Goal: Information Seeking & Learning: Learn about a topic

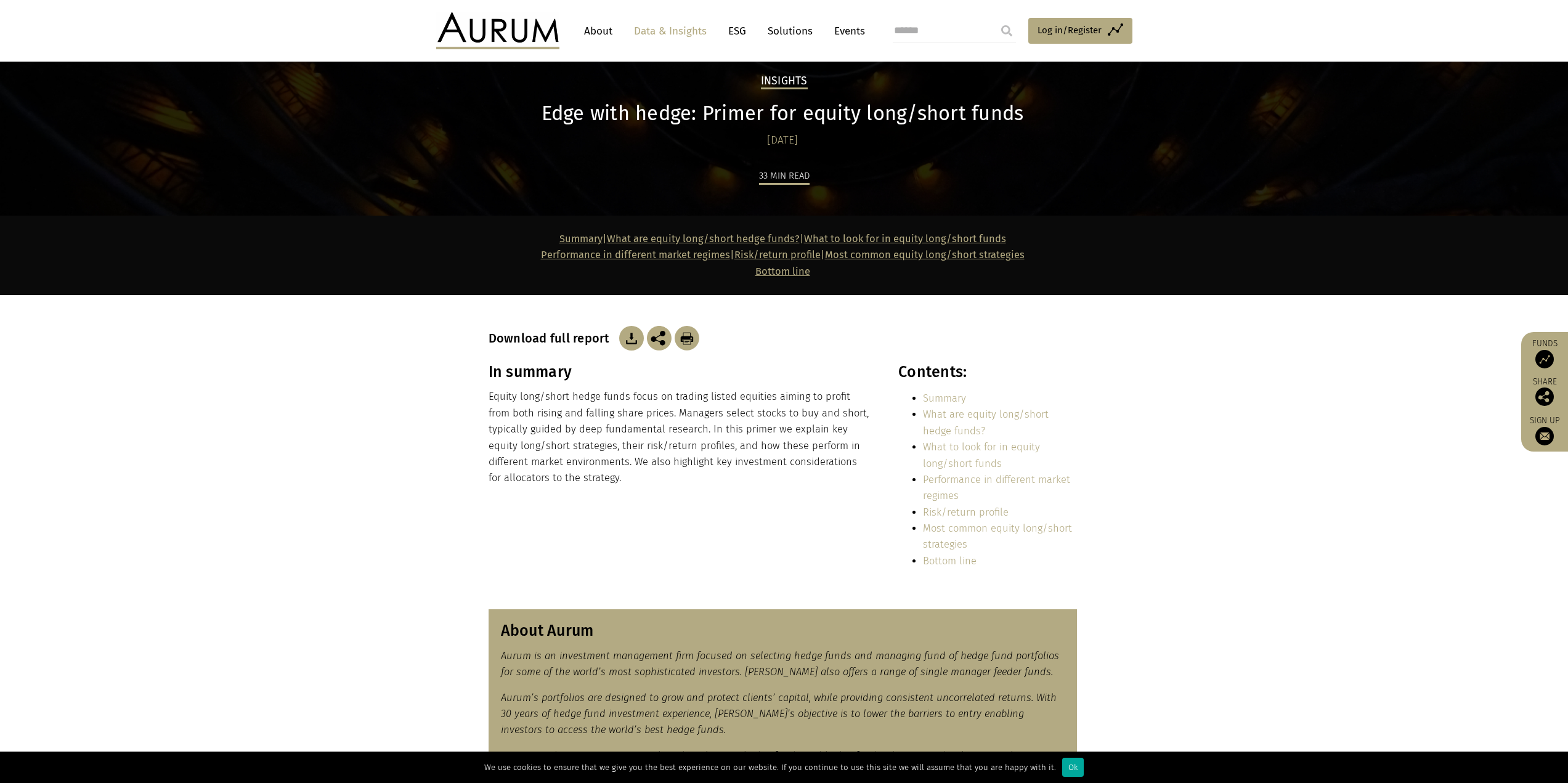
scroll to position [62, 0]
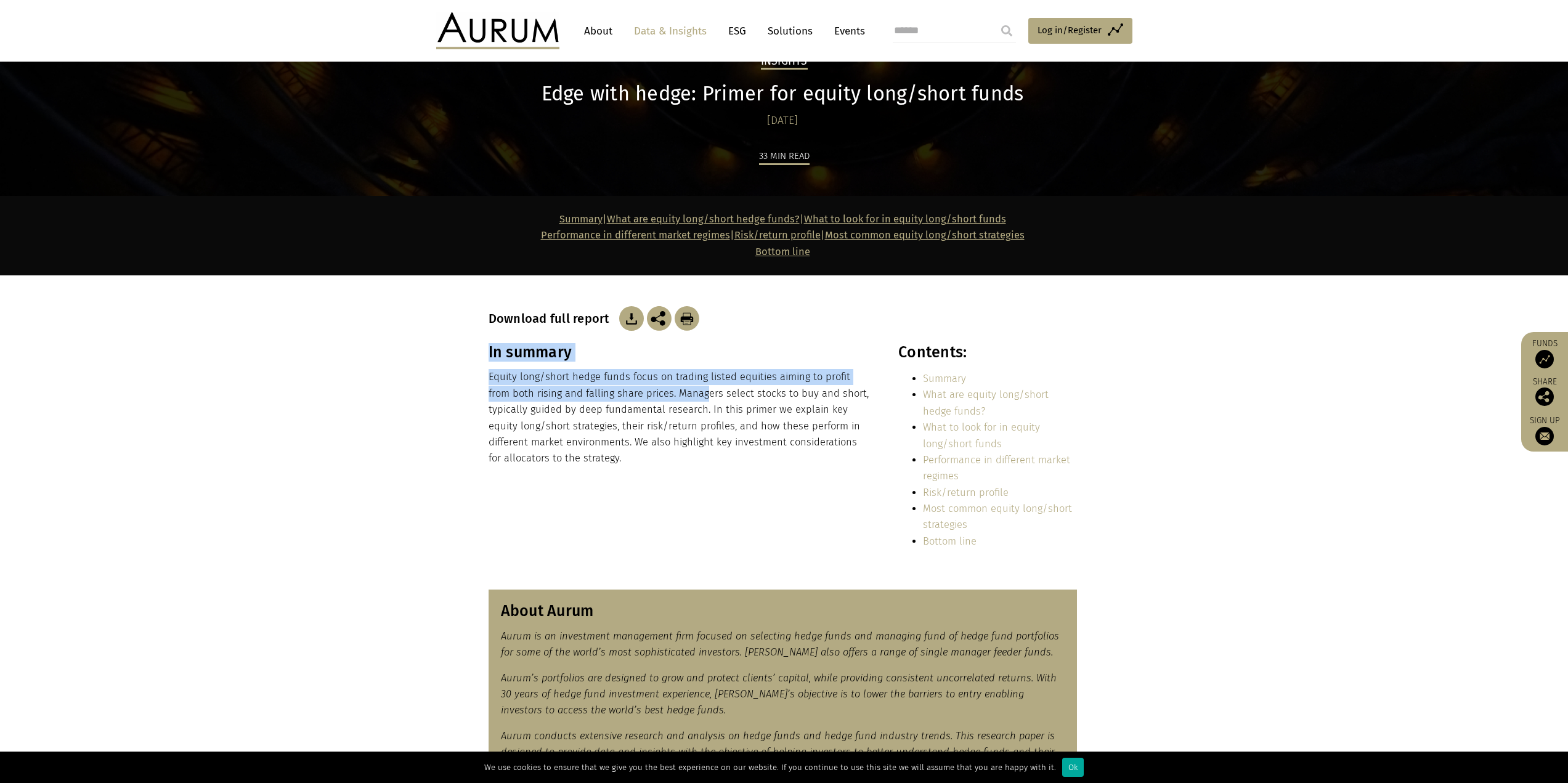
drag, startPoint x: 487, startPoint y: 392, endPoint x: 683, endPoint y: 390, distance: 196.0
click at [683, 384] on div "In summary Equity long/short hedge funds focus on trading listed equities aimin…" at bounding box center [784, 451] width 616 height 216
click at [646, 384] on p "Equity long/short hedge funds focus on trading listed equities aiming to profit…" at bounding box center [680, 417] width 384 height 97
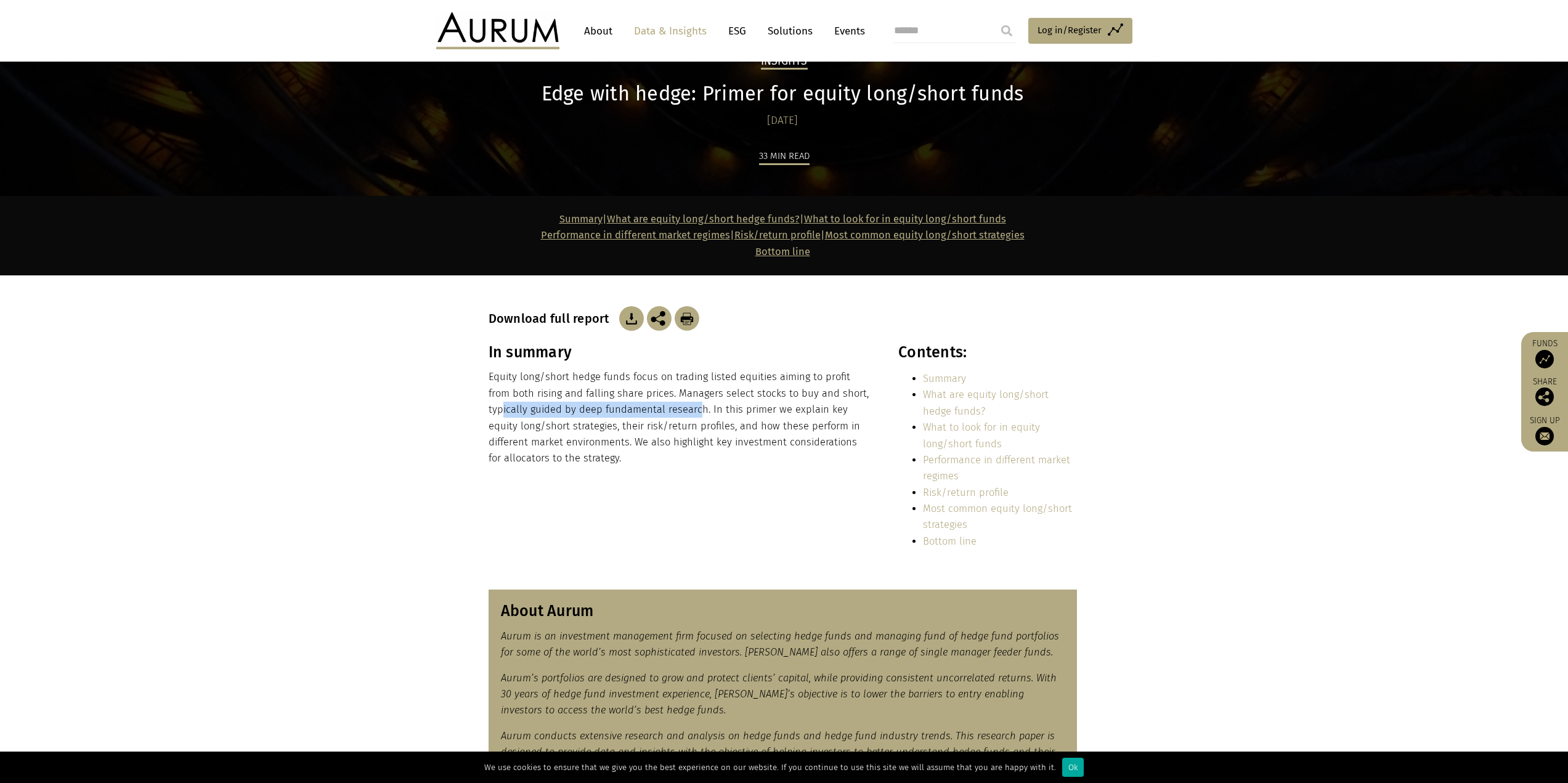
drag, startPoint x: 503, startPoint y: 412, endPoint x: 697, endPoint y: 408, distance: 194.0
click at [697, 384] on p "Equity long/short hedge funds focus on trading listed equities aiming to profit…" at bounding box center [680, 417] width 384 height 97
click at [599, 384] on p "Equity long/short hedge funds focus on trading listed equities aiming to profit…" at bounding box center [680, 417] width 384 height 97
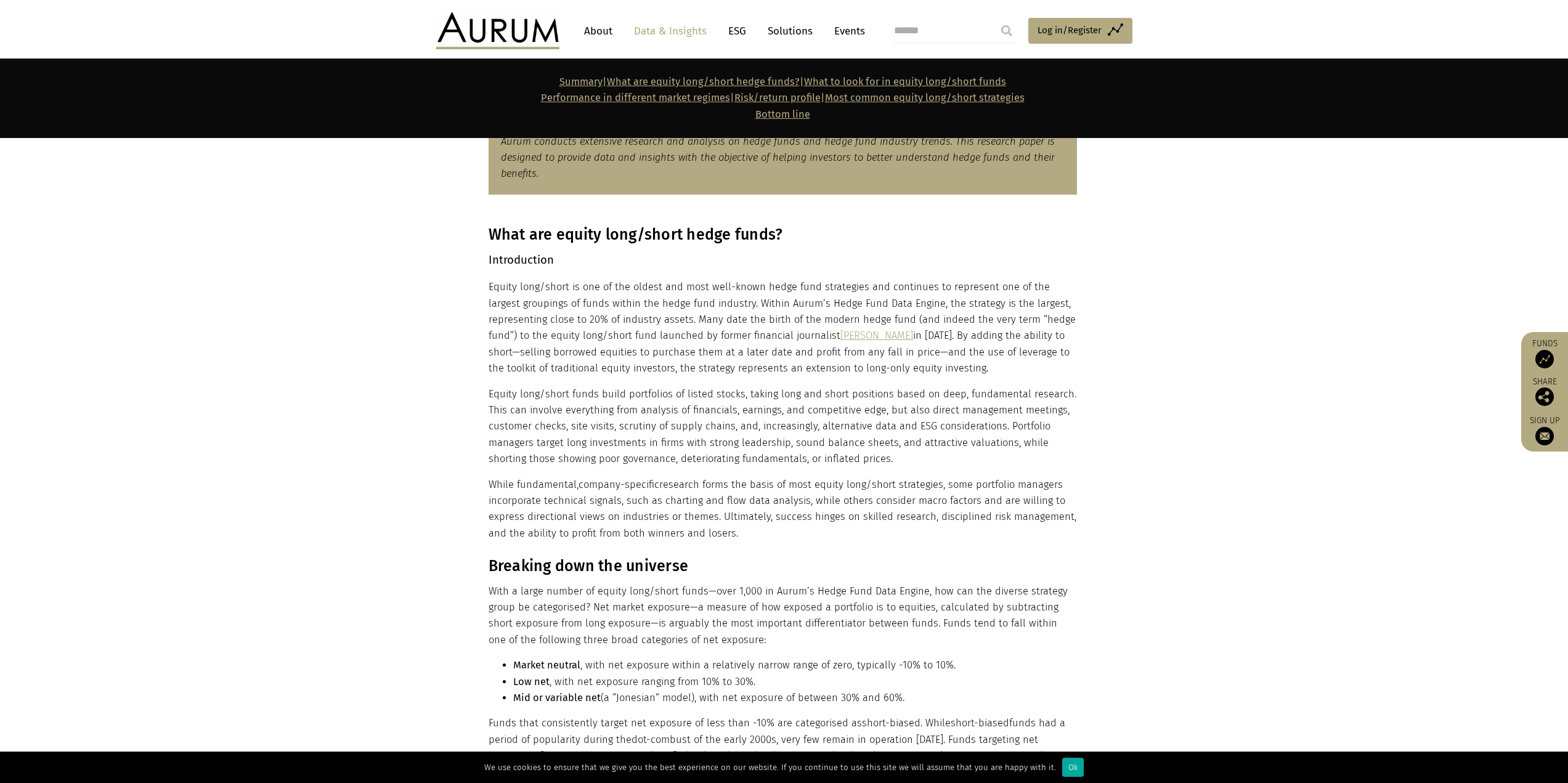
scroll to position [678, 0]
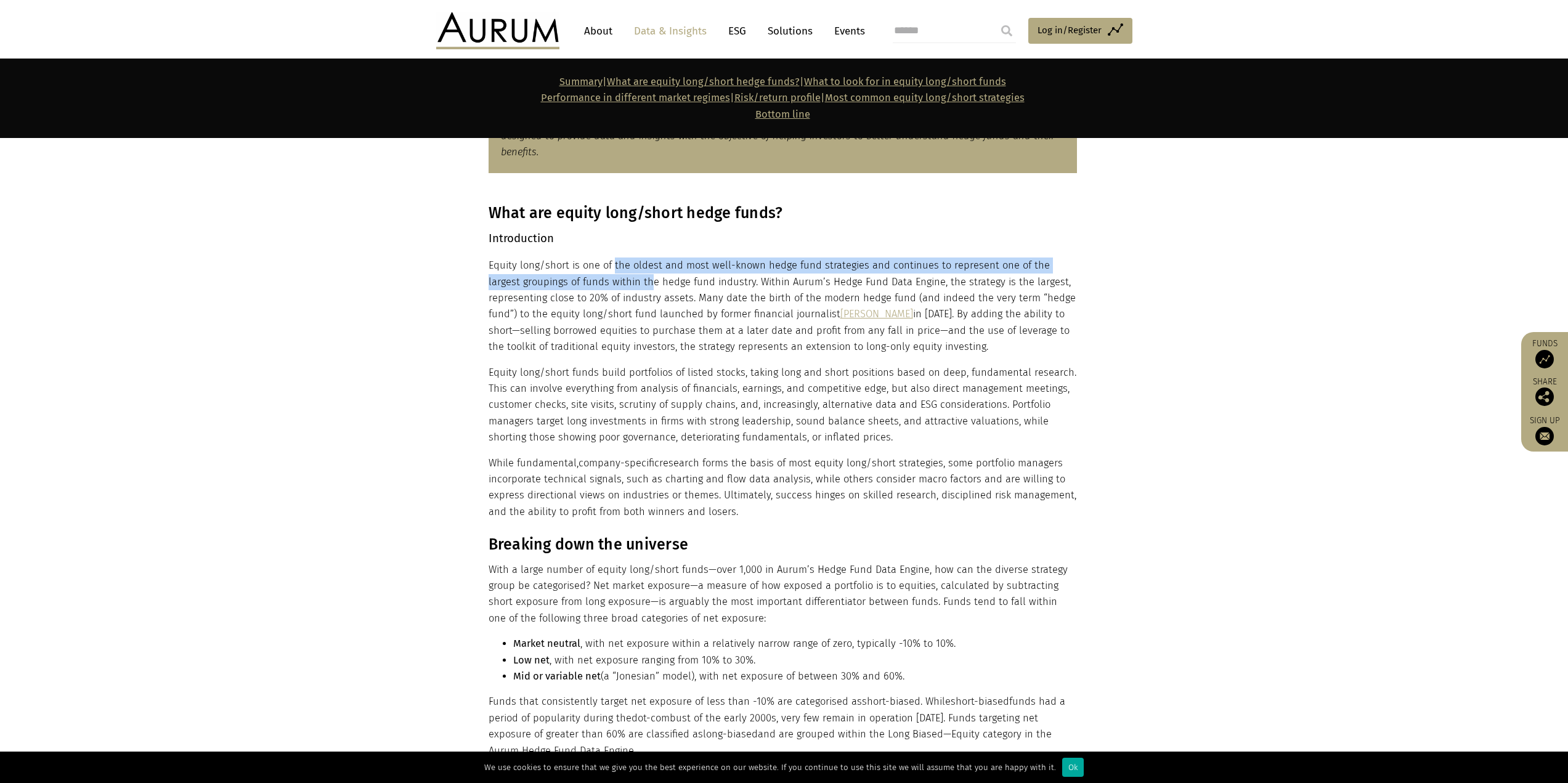
drag, startPoint x: 612, startPoint y: 263, endPoint x: 619, endPoint y: 289, distance: 26.9
click at [619, 289] on p "Equity long/short is one of the oldest and most well-known hedge fund strategie…" at bounding box center [782, 306] width 588 height 97
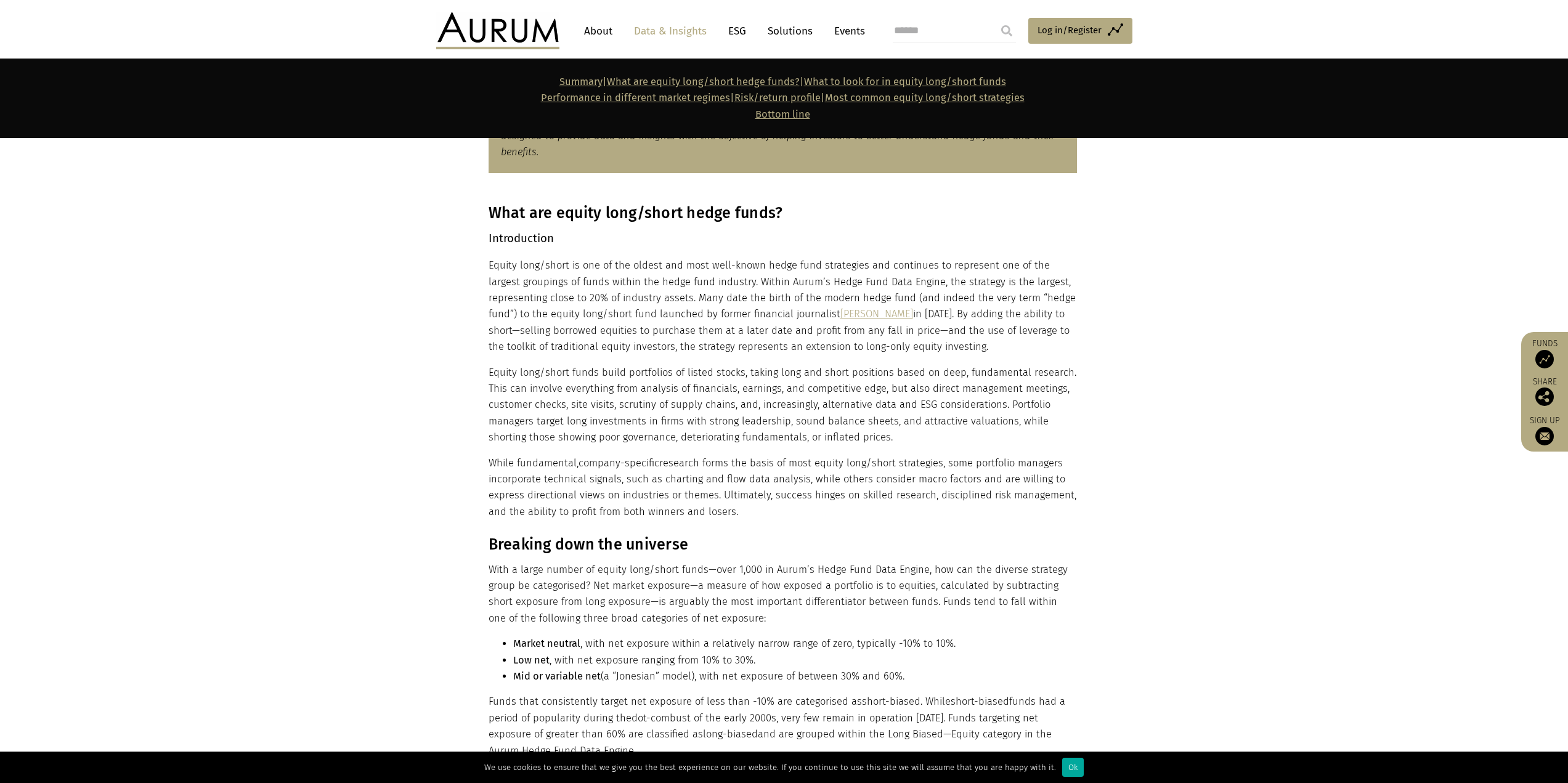
click at [566, 294] on p "Equity long/short is one of the oldest and most well-known hedge fund strategie…" at bounding box center [782, 306] width 588 height 97
click at [725, 294] on p "Equity long/short is one of the oldest and most well-known hedge fund strategie…" at bounding box center [782, 306] width 588 height 97
drag, startPoint x: 705, startPoint y: 299, endPoint x: 799, endPoint y: 295, distance: 94.1
click at [770, 295] on p "Equity long/short is one of the oldest and most well-known hedge fund strategie…" at bounding box center [782, 306] width 588 height 97
click at [731, 299] on p "Equity long/short is one of the oldest and most well-known hedge fund strategie…" at bounding box center [782, 306] width 588 height 97
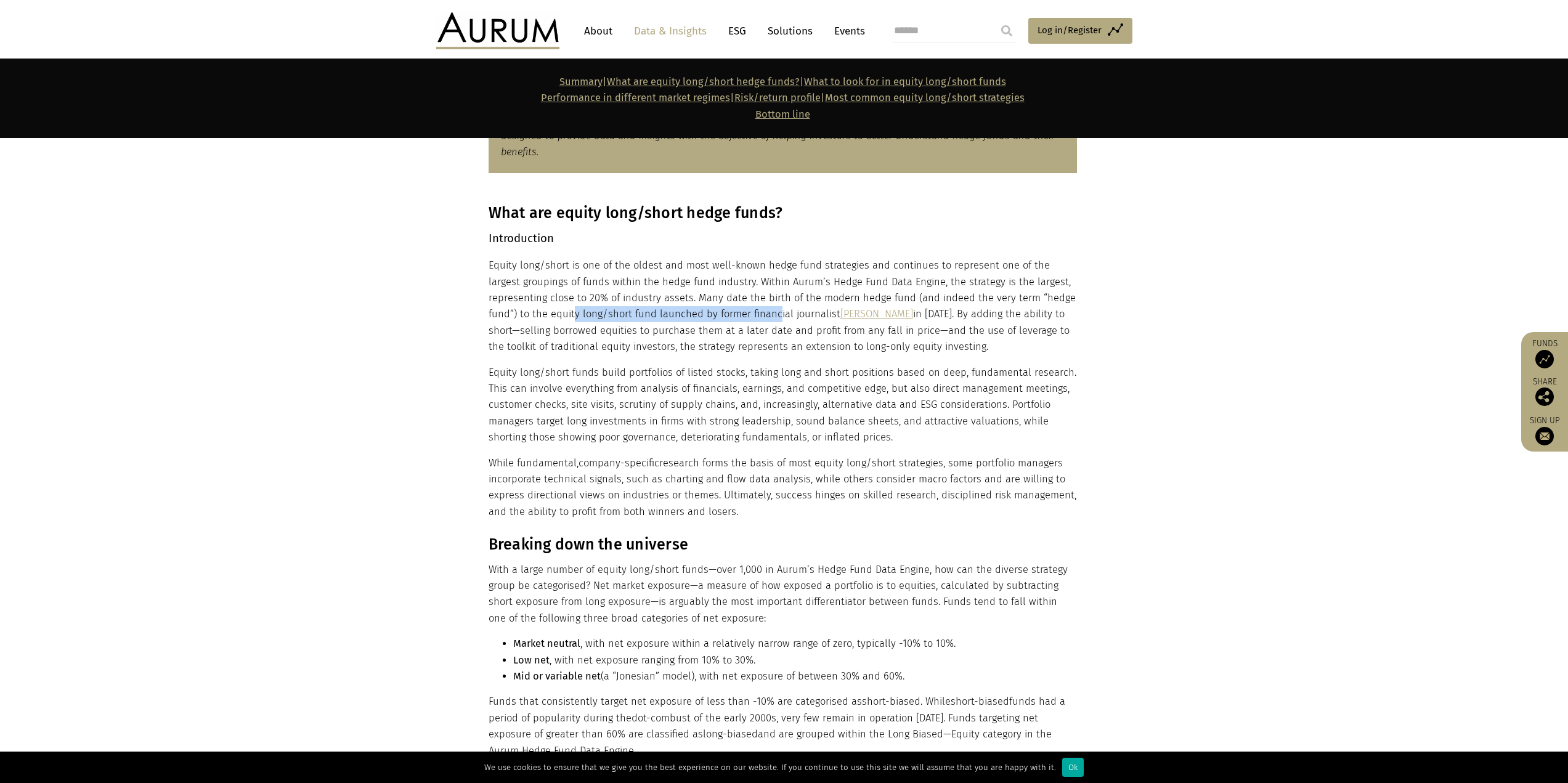
drag, startPoint x: 572, startPoint y: 313, endPoint x: 775, endPoint y: 314, distance: 203.0
click at [770, 314] on p "Equity long/short is one of the oldest and most well-known hedge fund strategie…" at bounding box center [782, 306] width 588 height 97
click at [684, 329] on p "Equity long/short is one of the oldest and most well-known hedge fund strategie…" at bounding box center [782, 306] width 588 height 97
drag, startPoint x: 569, startPoint y: 334, endPoint x: 739, endPoint y: 333, distance: 170.0
click at [739, 333] on p "Equity long/short is one of the oldest and most well-known hedge fund strategie…" at bounding box center [782, 306] width 588 height 97
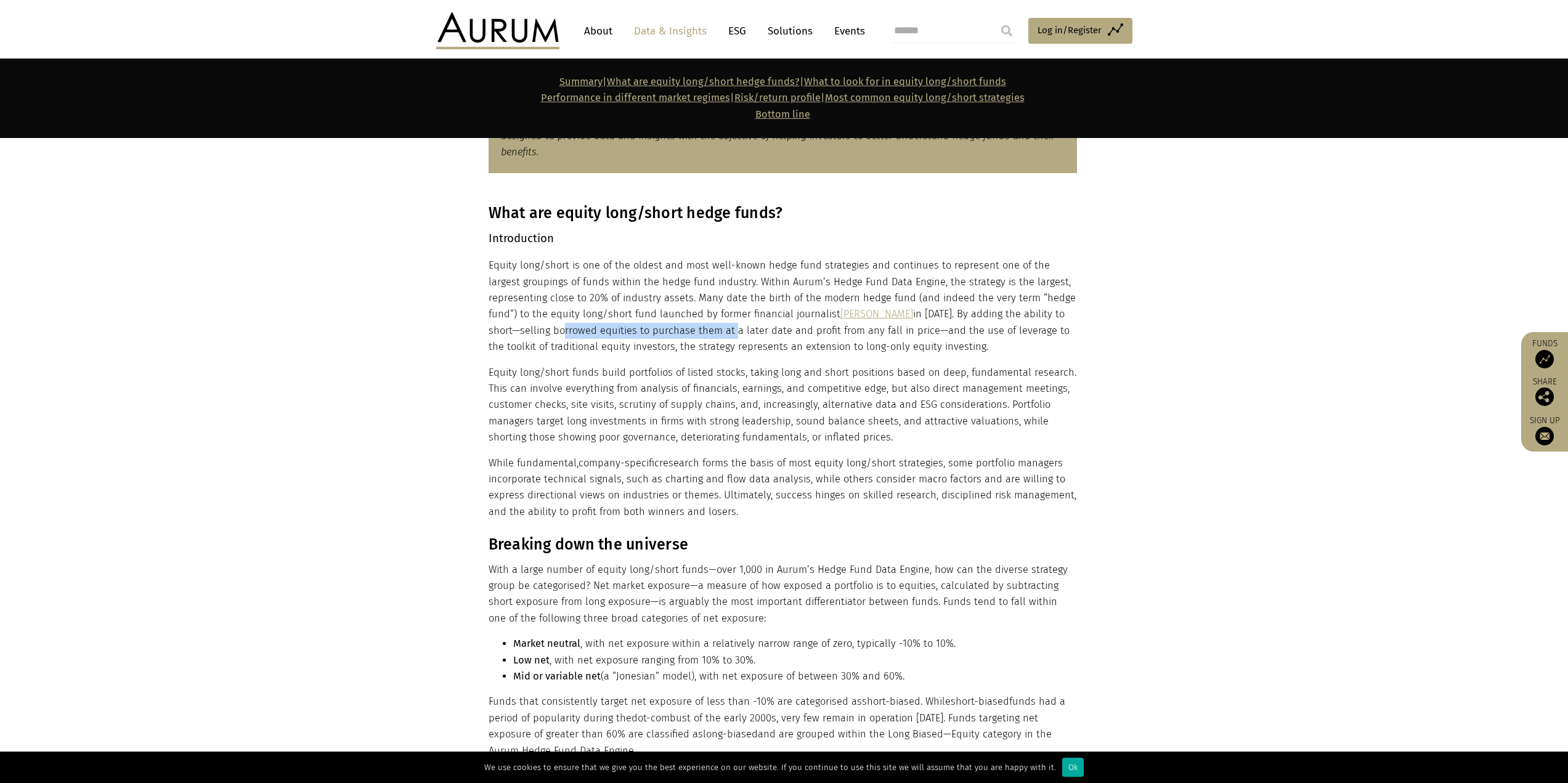
click at [697, 333] on p "Equity long/short is one of the oldest and most well-known hedge fund strategie…" at bounding box center [782, 306] width 588 height 97
drag, startPoint x: 628, startPoint y: 310, endPoint x: 676, endPoint y: 316, distance: 48.4
click at [676, 316] on p "Equity long/short is one of the oldest and most well-known hedge fund strategie…" at bounding box center [782, 306] width 588 height 97
drag, startPoint x: 552, startPoint y: 350, endPoint x: 956, endPoint y: 349, distance: 404.0
click at [770, 349] on p "Equity long/short is one of the oldest and most well-known hedge fund strategie…" at bounding box center [782, 306] width 588 height 97
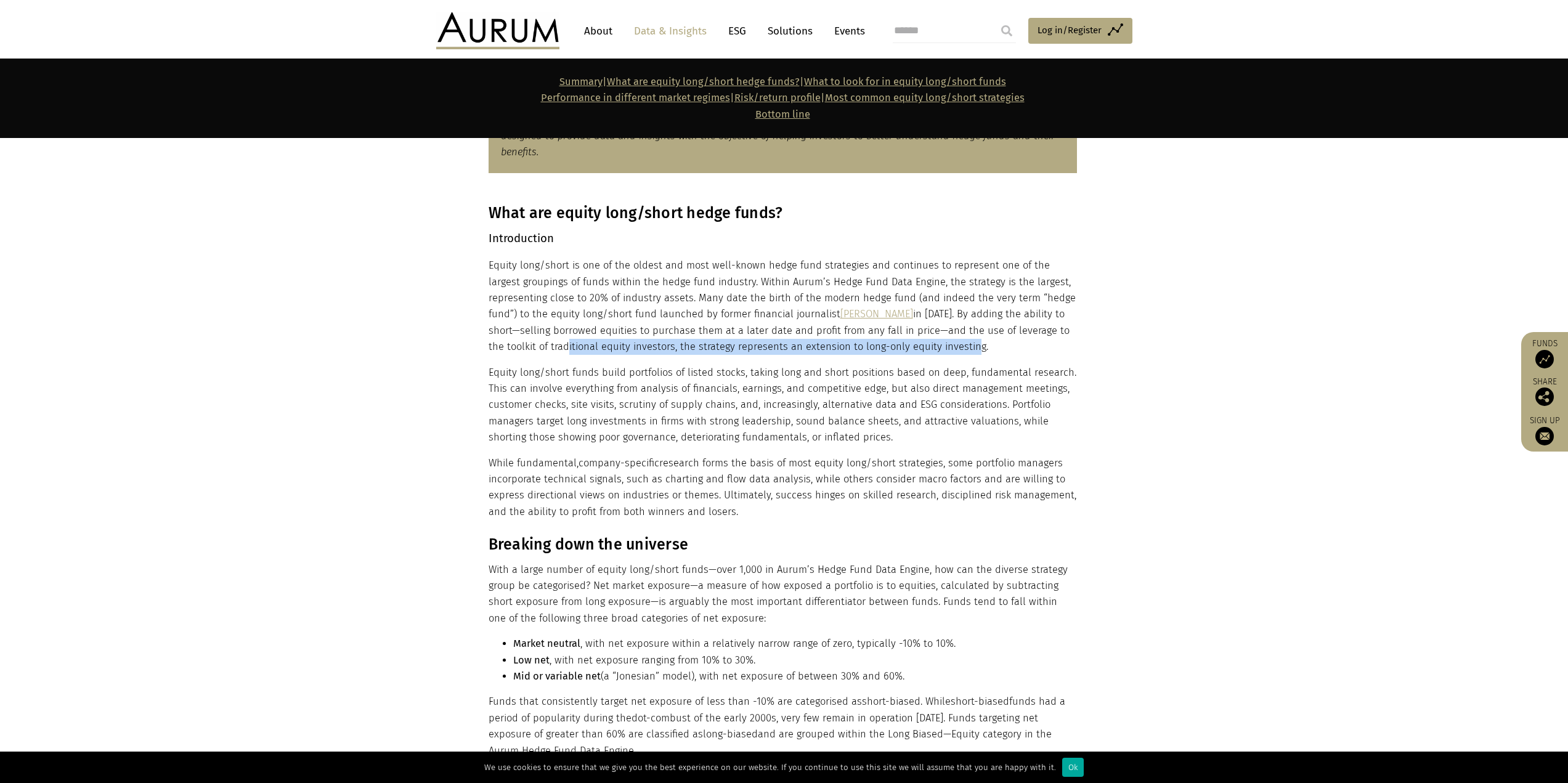
click at [770, 349] on p "Equity long/short is one of the oldest and most well-known hedge fund strategie…" at bounding box center [782, 306] width 588 height 97
click at [770, 352] on p "Equity long/short is one of the oldest and most well-known hedge fund strategie…" at bounding box center [782, 306] width 588 height 97
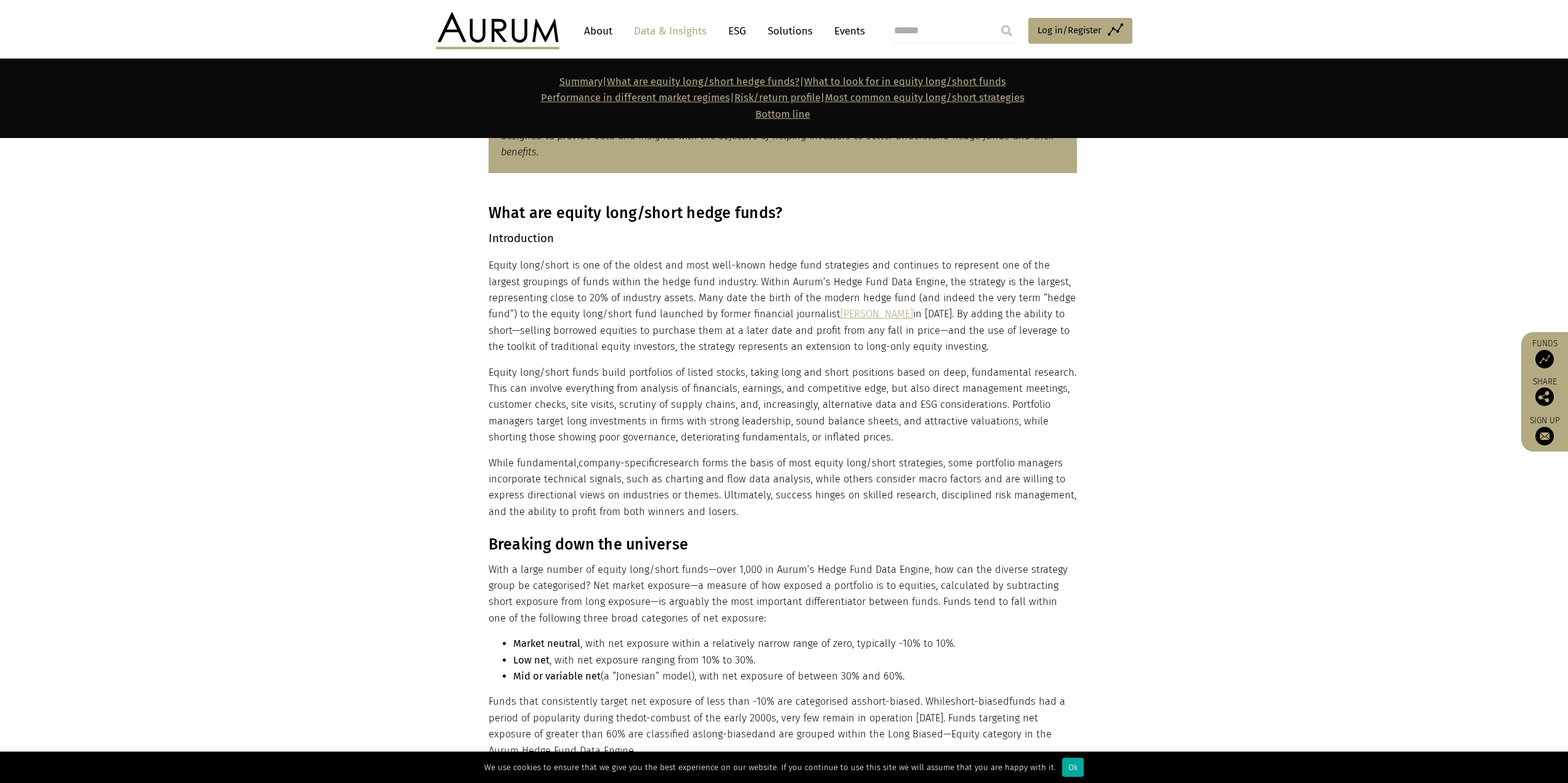
click at [770, 348] on p "Equity long/short is one of the oldest and most well-known hedge fund strategie…" at bounding box center [782, 306] width 588 height 97
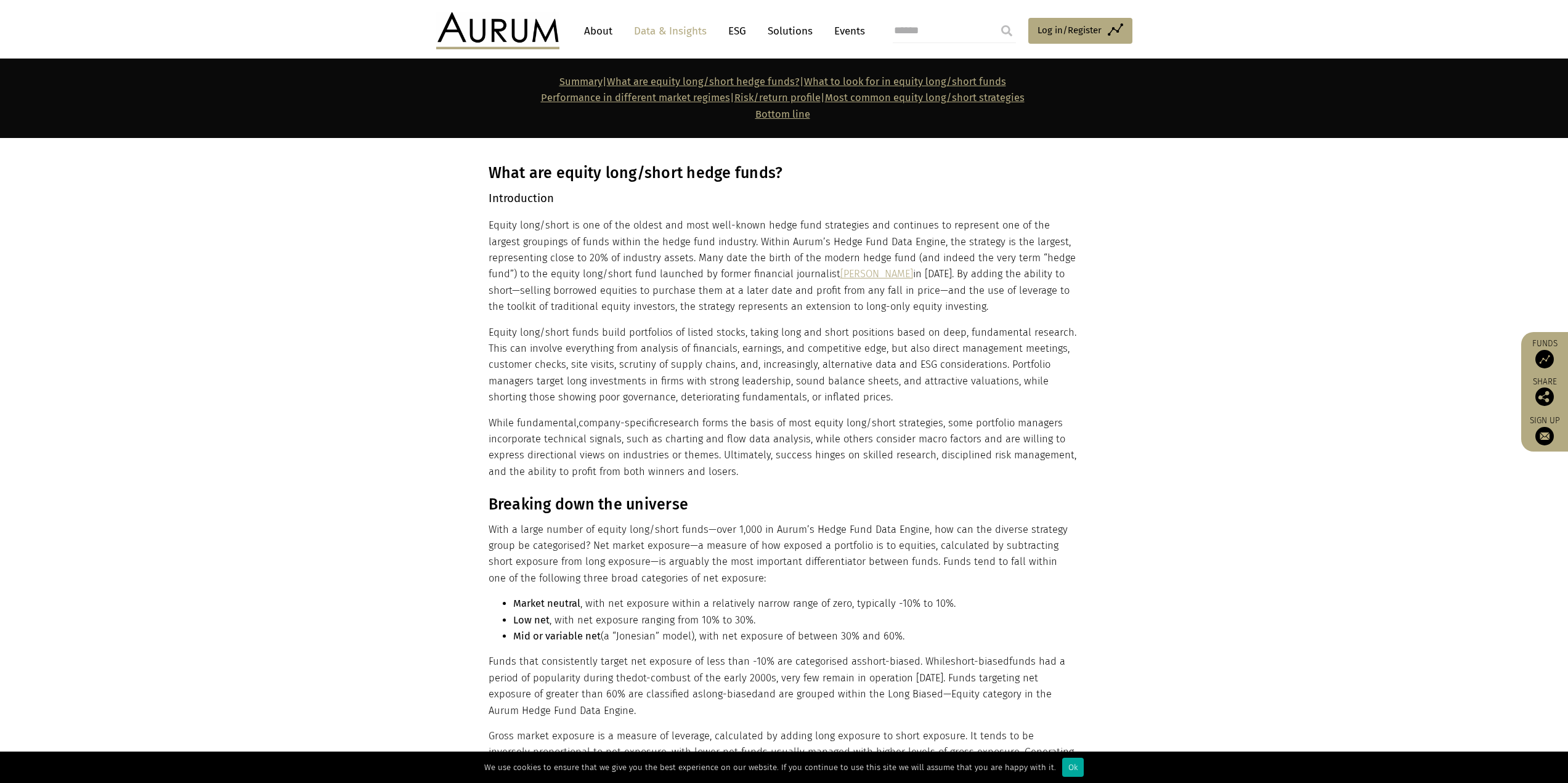
scroll to position [739, 0]
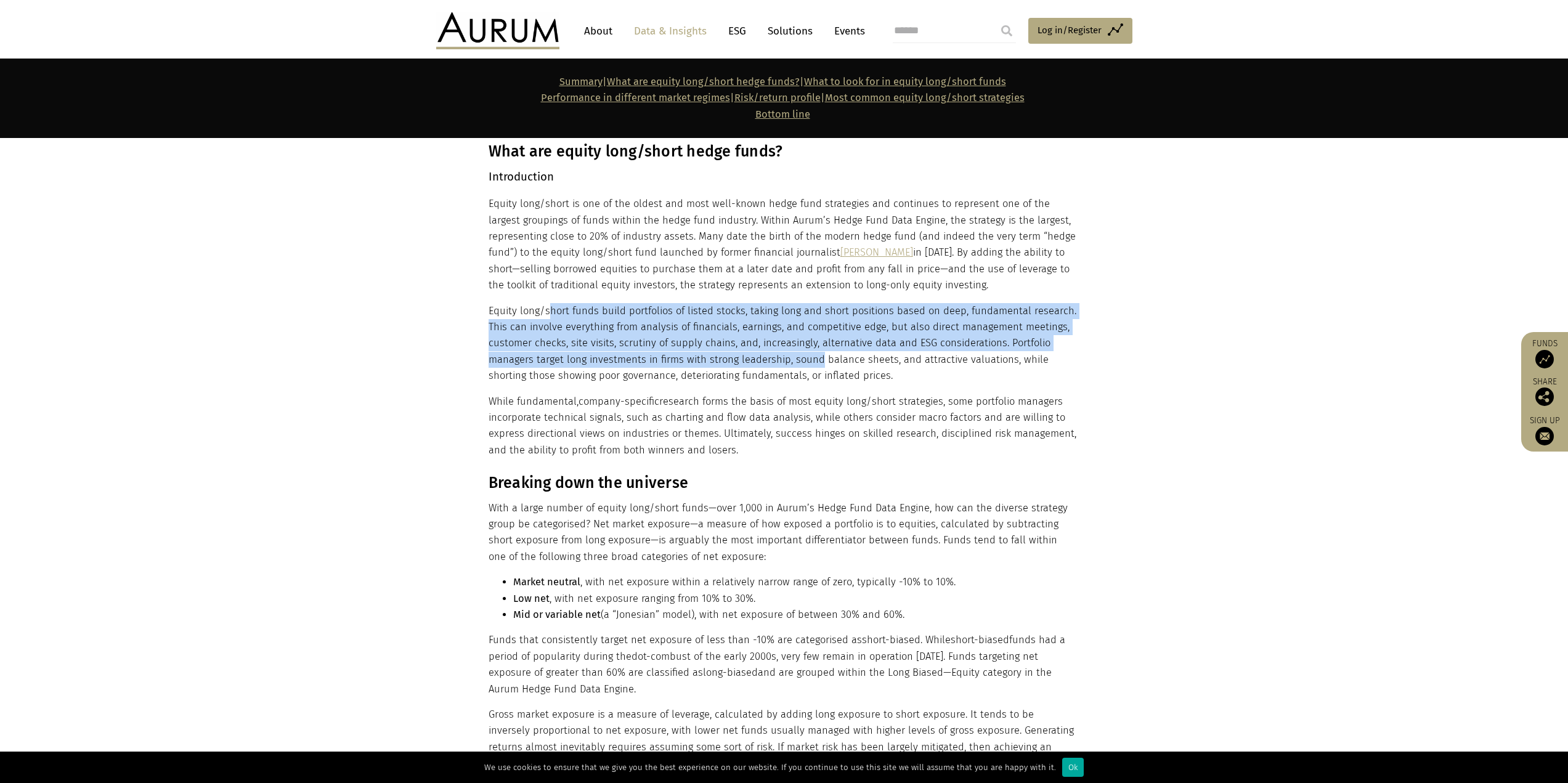
drag, startPoint x: 546, startPoint y: 312, endPoint x: 815, endPoint y: 360, distance: 273.2
click at [770, 360] on p "Equity long/short funds build portfolios of listed stocks, taking long and shor…" at bounding box center [782, 343] width 588 height 81
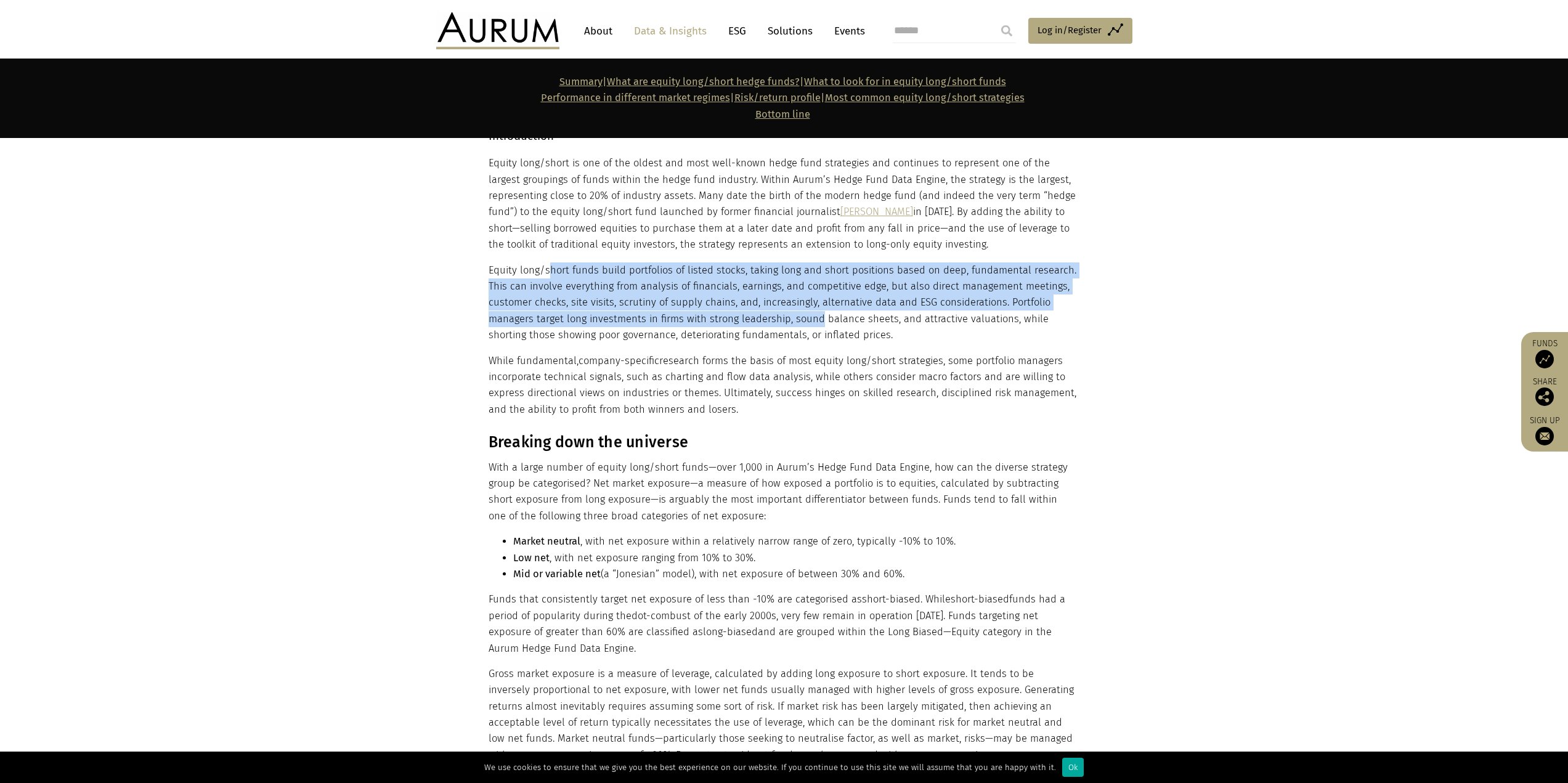
scroll to position [801, 0]
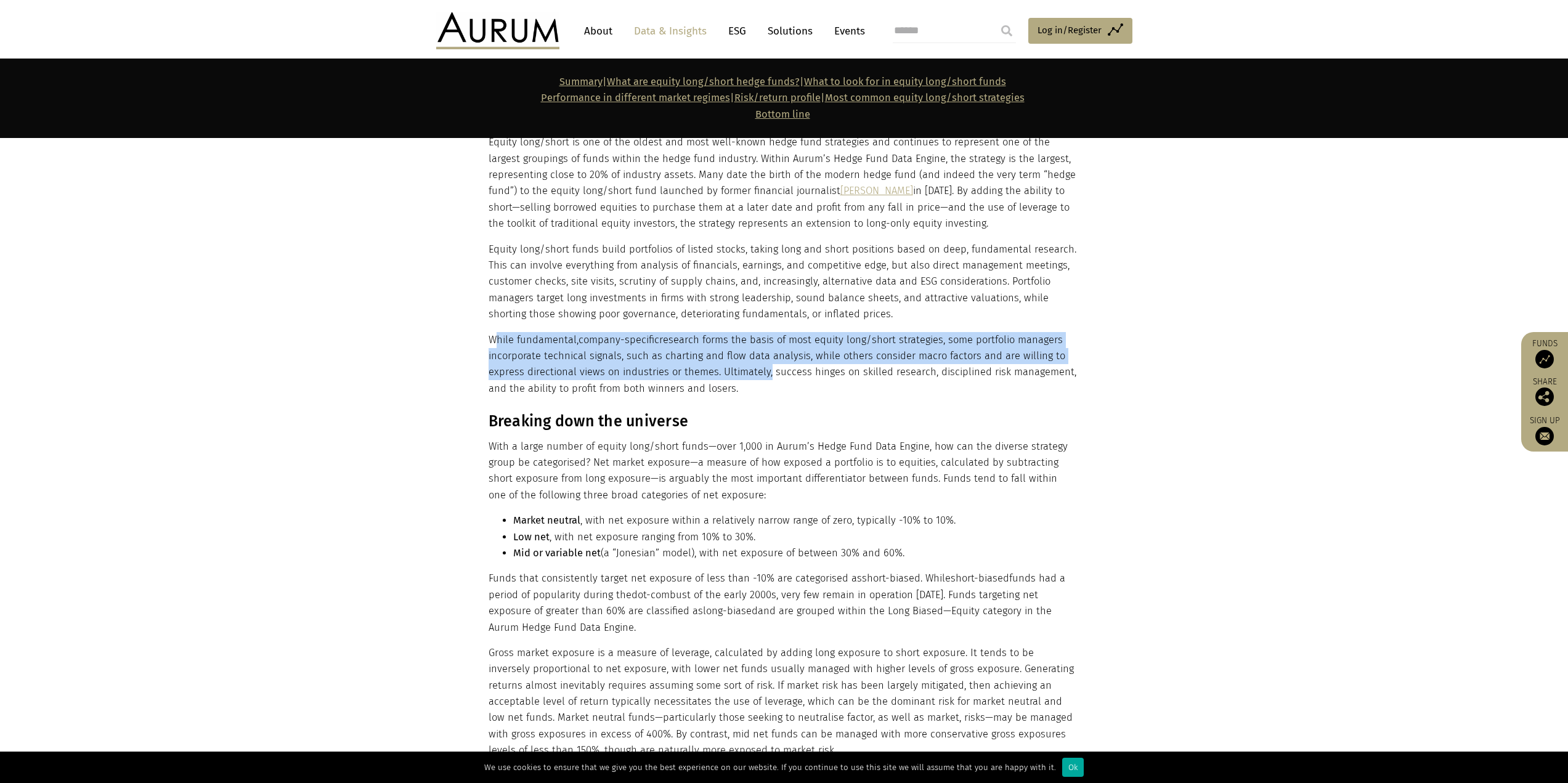
drag, startPoint x: 494, startPoint y: 339, endPoint x: 762, endPoint y: 369, distance: 269.7
click at [762, 369] on p "While fundamental, company-specific research forms the basis of most equity lon…" at bounding box center [782, 364] width 588 height 66
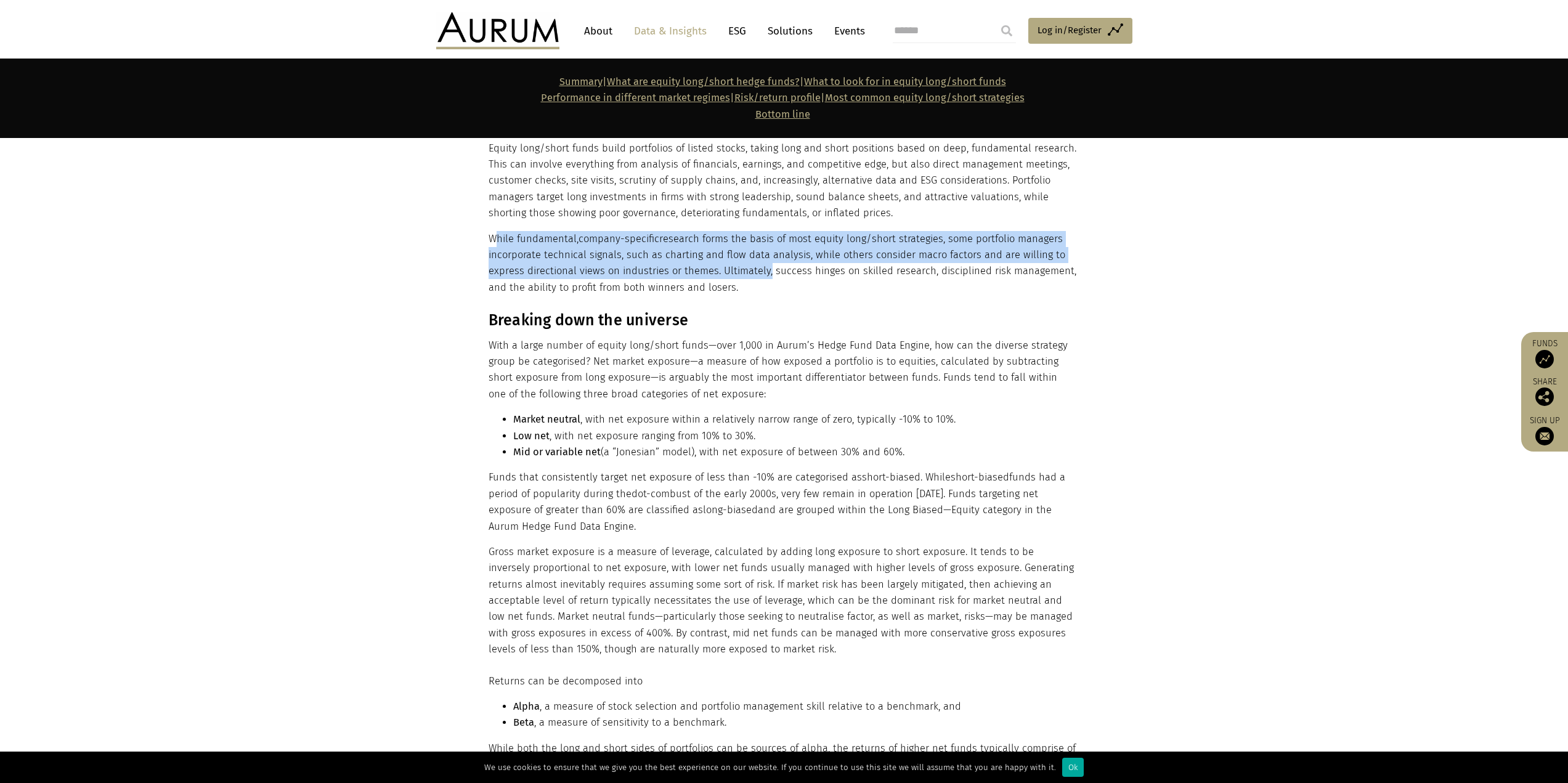
scroll to position [925, 0]
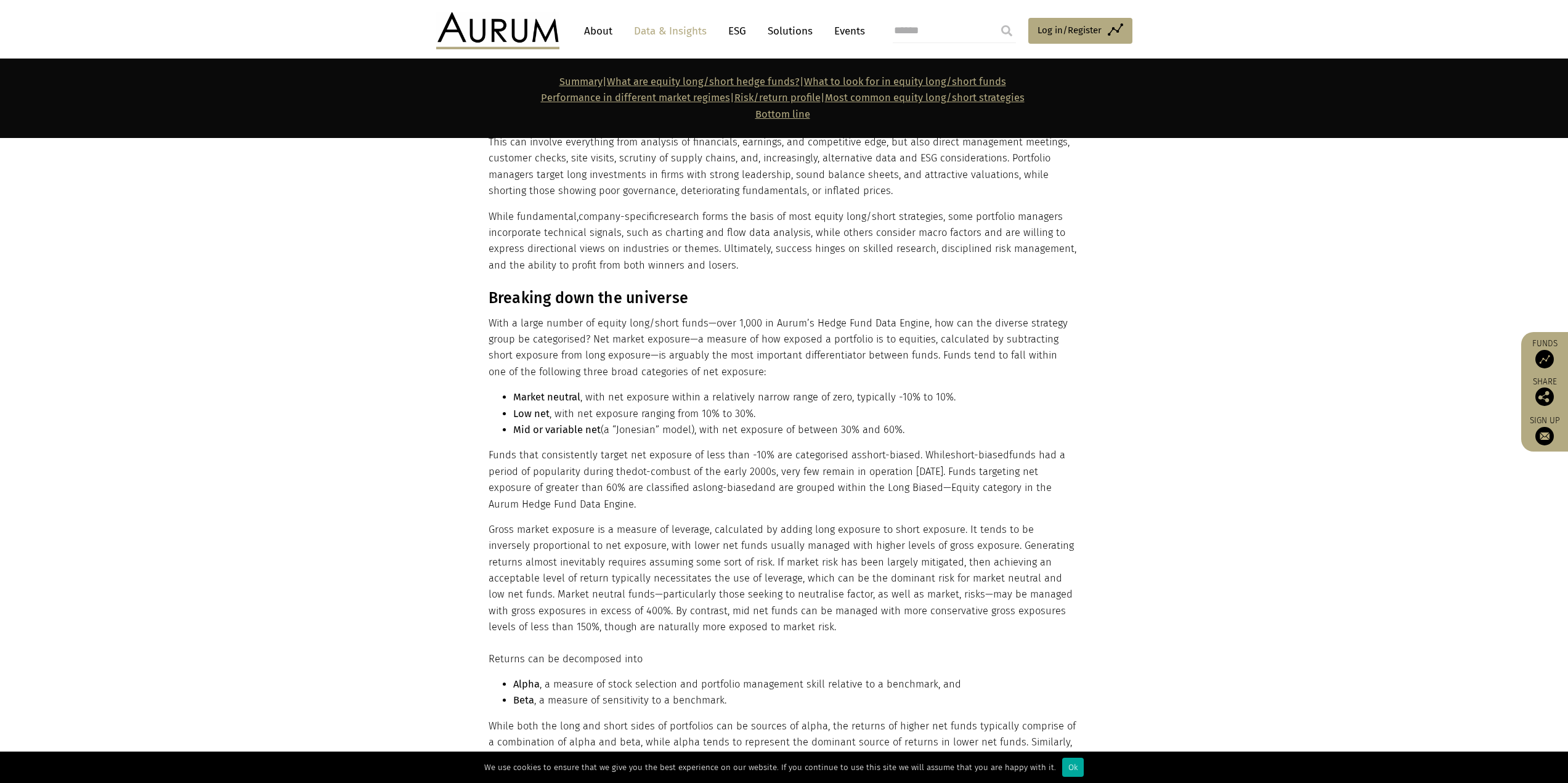
click at [770, 323] on p "With a large number of equity long/short funds—over 1,000 in Aurum’s Hedge Fund…" at bounding box center [782, 348] width 588 height 66
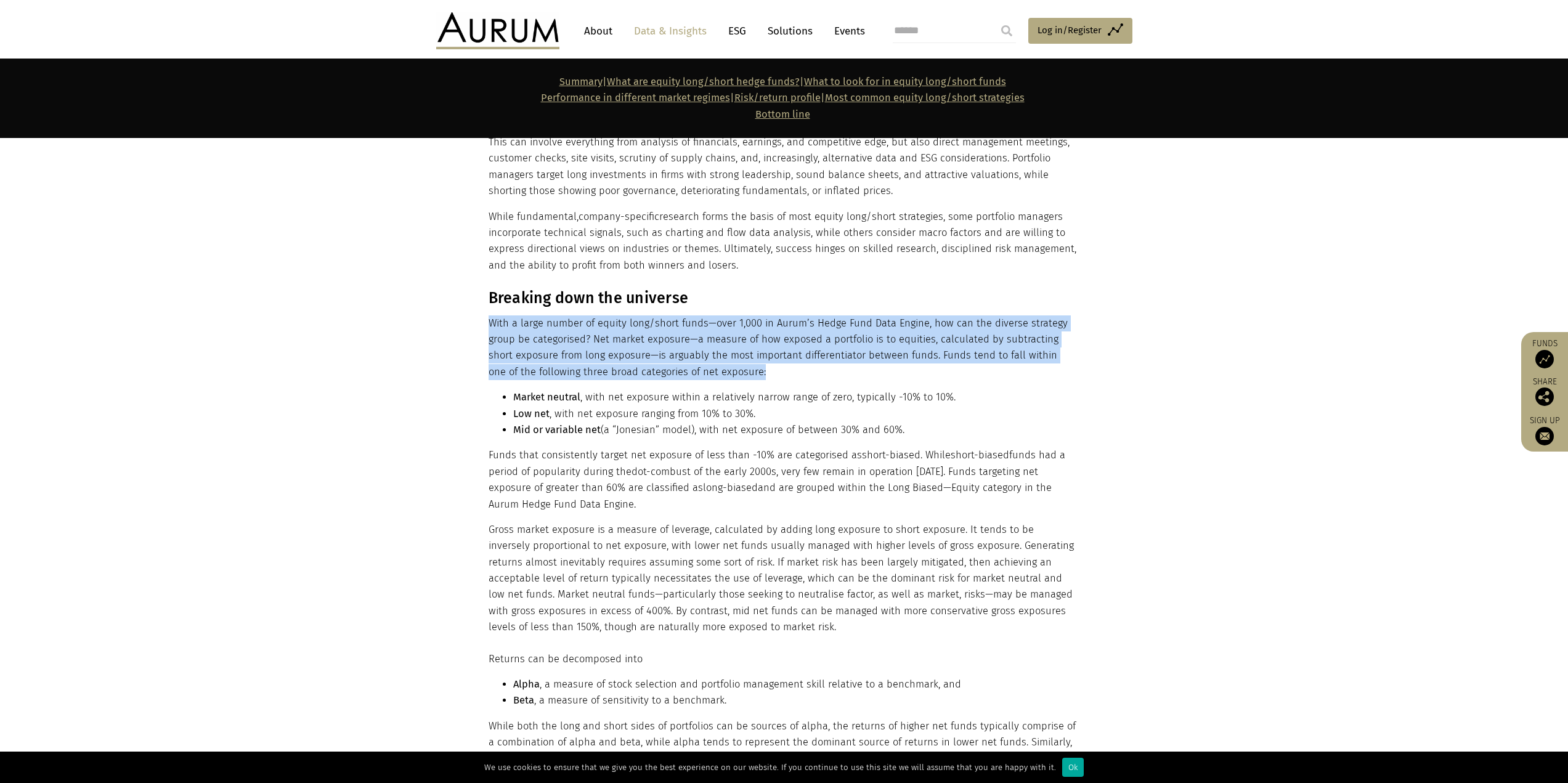
click at [770, 323] on p "With a large number of equity long/short funds—over 1,000 in Aurum’s Hedge Fund…" at bounding box center [782, 348] width 588 height 66
click at [770, 342] on p "With a large number of equity long/short funds—over 1,000 in Aurum’s Hedge Fund…" at bounding box center [782, 348] width 588 height 66
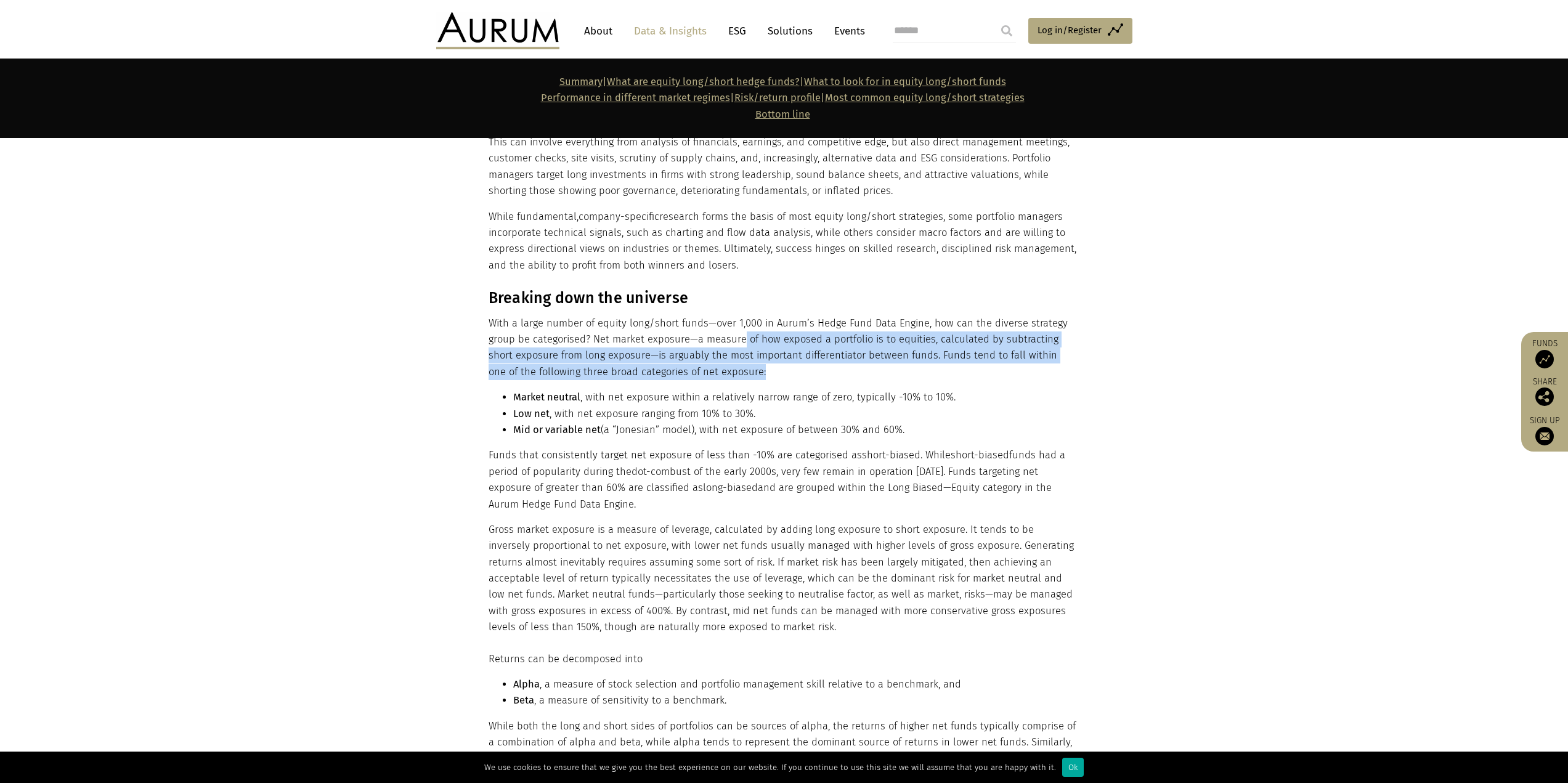
drag, startPoint x: 739, startPoint y: 340, endPoint x: 741, endPoint y: 371, distance: 31.1
click at [741, 371] on p "With a large number of equity long/short funds—over 1,000 in Aurum’s Hedge Fund…" at bounding box center [782, 348] width 588 height 66
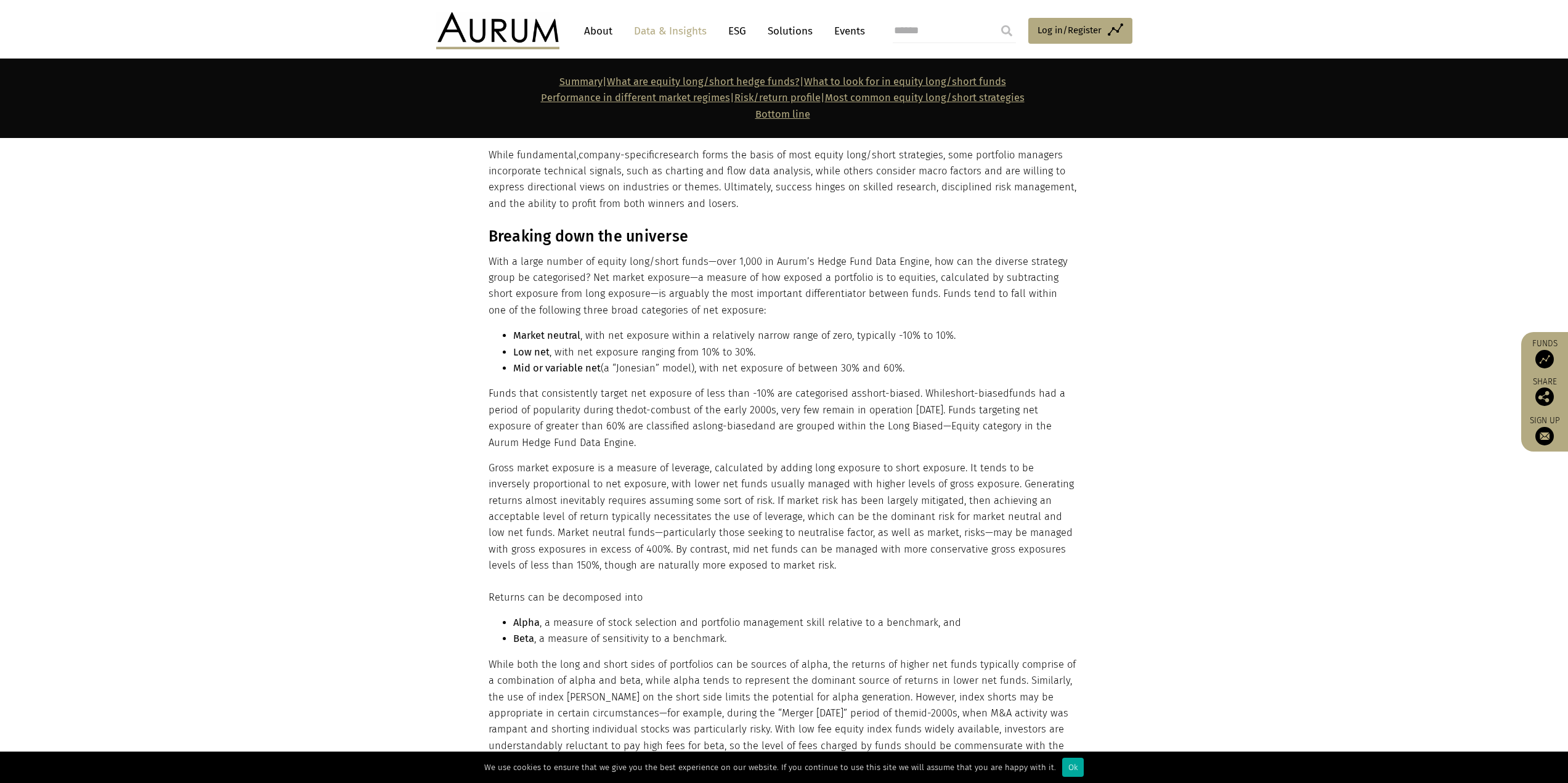
click at [745, 352] on li "Low net , with net exposure ranging from 10% to 30%." at bounding box center [794, 352] width 564 height 16
click at [728, 354] on li "Low net , with net exposure ranging from 10% to 30%." at bounding box center [794, 352] width 564 height 16
drag, startPoint x: 611, startPoint y: 357, endPoint x: 767, endPoint y: 359, distance: 156.0
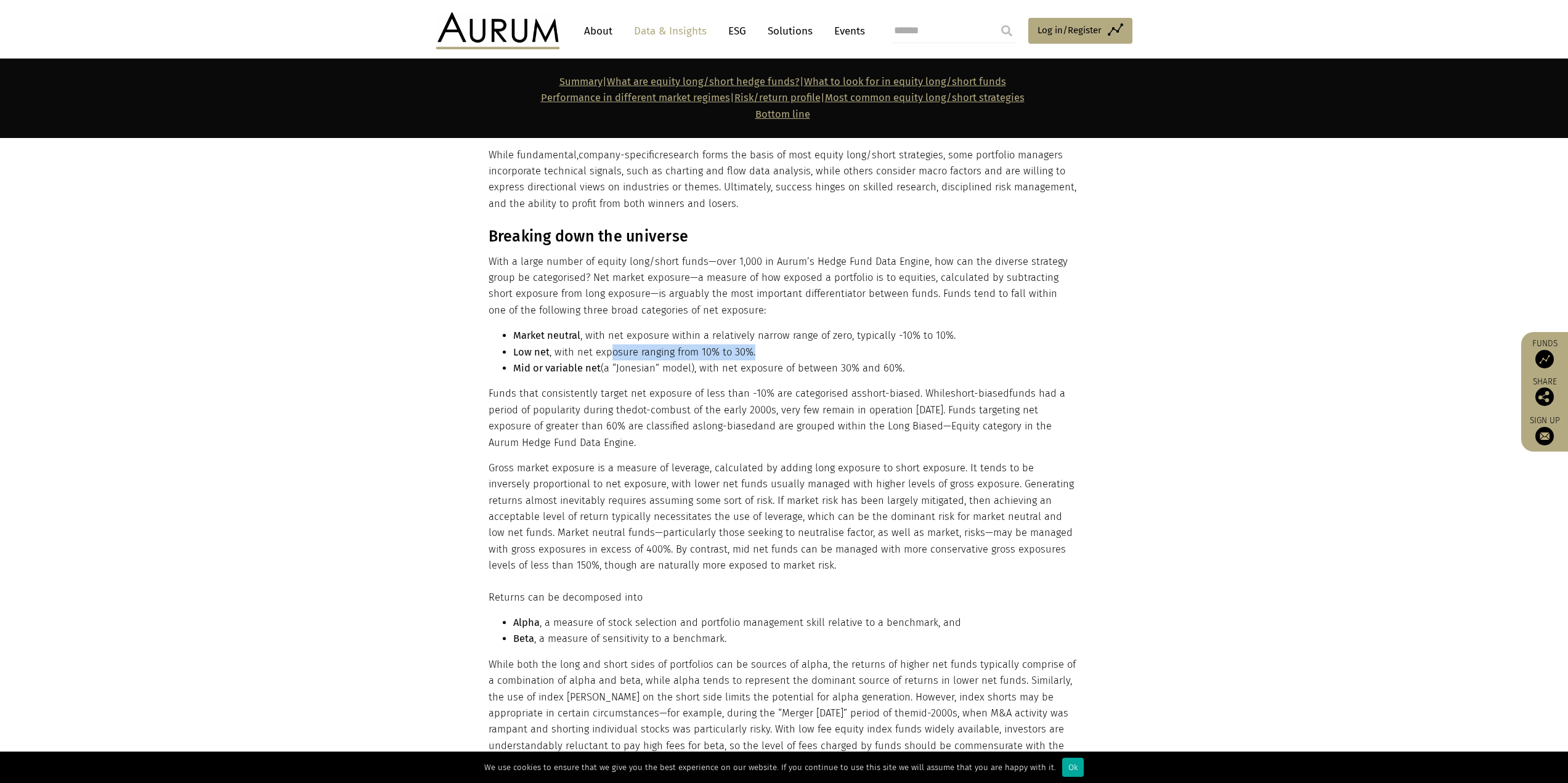
click at [767, 359] on li "Low net , with net exposure ranging from 10% to 30%." at bounding box center [794, 352] width 564 height 16
click at [741, 367] on li "Mid or variable net (a “Jonesian” model), with net exposure of between 30% and …" at bounding box center [794, 368] width 564 height 16
drag, startPoint x: 626, startPoint y: 369, endPoint x: 907, endPoint y: 373, distance: 281.0
click at [770, 373] on li "Mid or variable net (a “Jonesian” model), with net exposure of between 30% and …" at bounding box center [794, 368] width 564 height 16
click at [765, 375] on li "Mid or variable net (a “Jonesian” model), with net exposure of between 30% and …" at bounding box center [794, 368] width 564 height 16
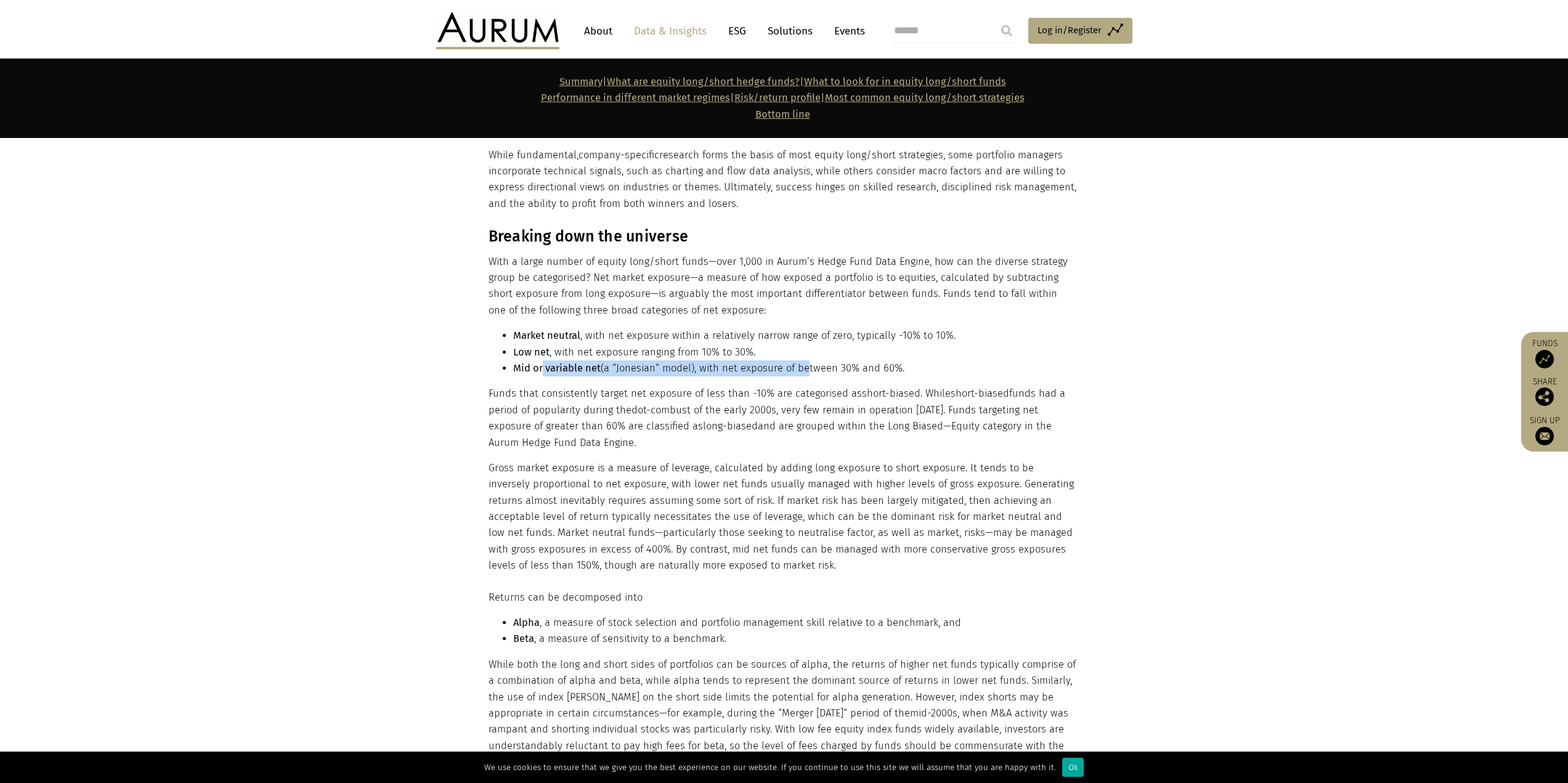
drag, startPoint x: 542, startPoint y: 369, endPoint x: 801, endPoint y: 364, distance: 259.0
click at [770, 364] on li "Mid or variable net (a “Jonesian” model), with net exposure of between 30% and …" at bounding box center [794, 368] width 564 height 16
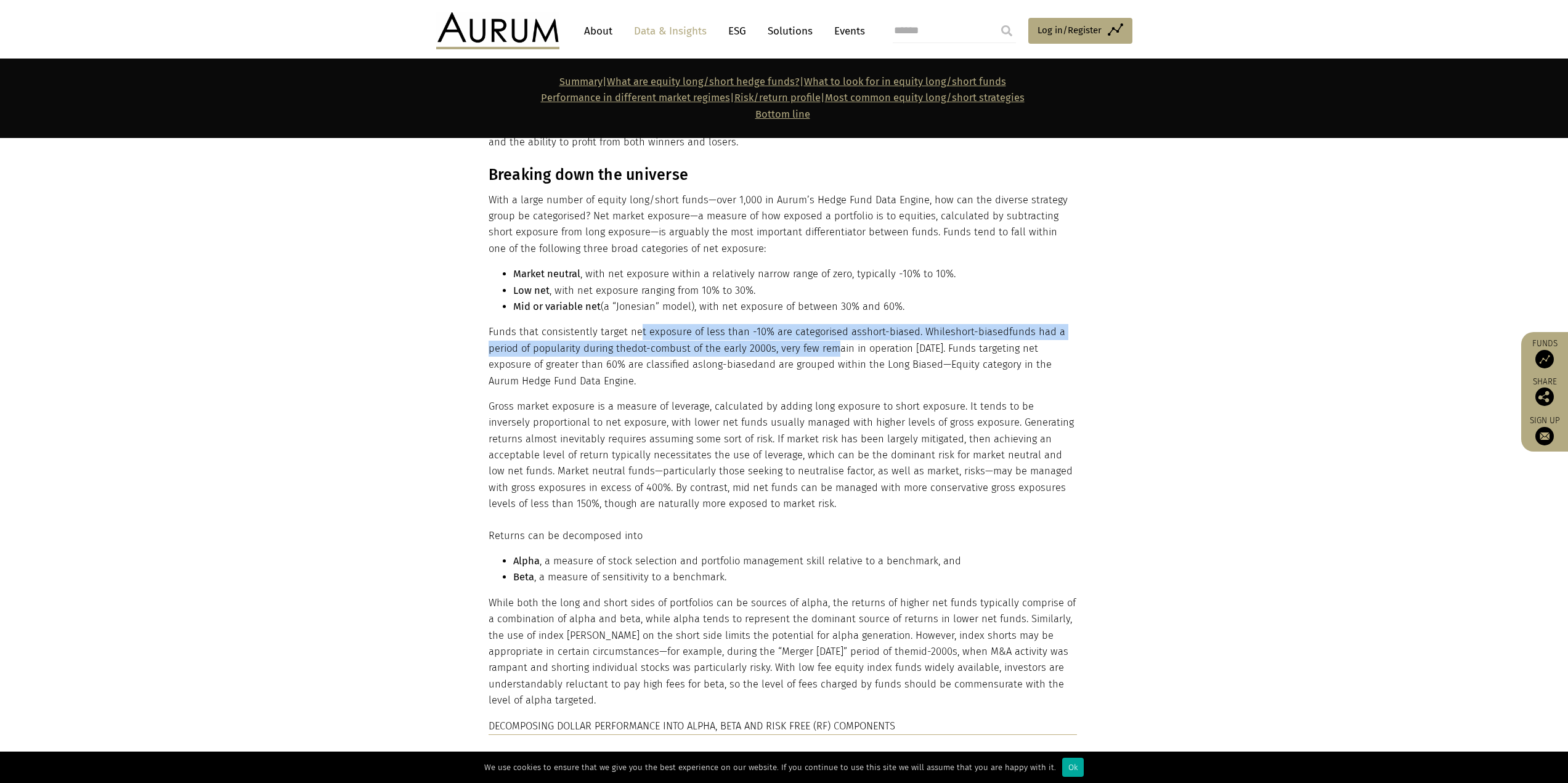
drag, startPoint x: 635, startPoint y: 336, endPoint x: 832, endPoint y: 354, distance: 197.8
click at [770, 354] on p "Funds that consistently target net exposure of less than -10% are categorised a…" at bounding box center [782, 357] width 588 height 66
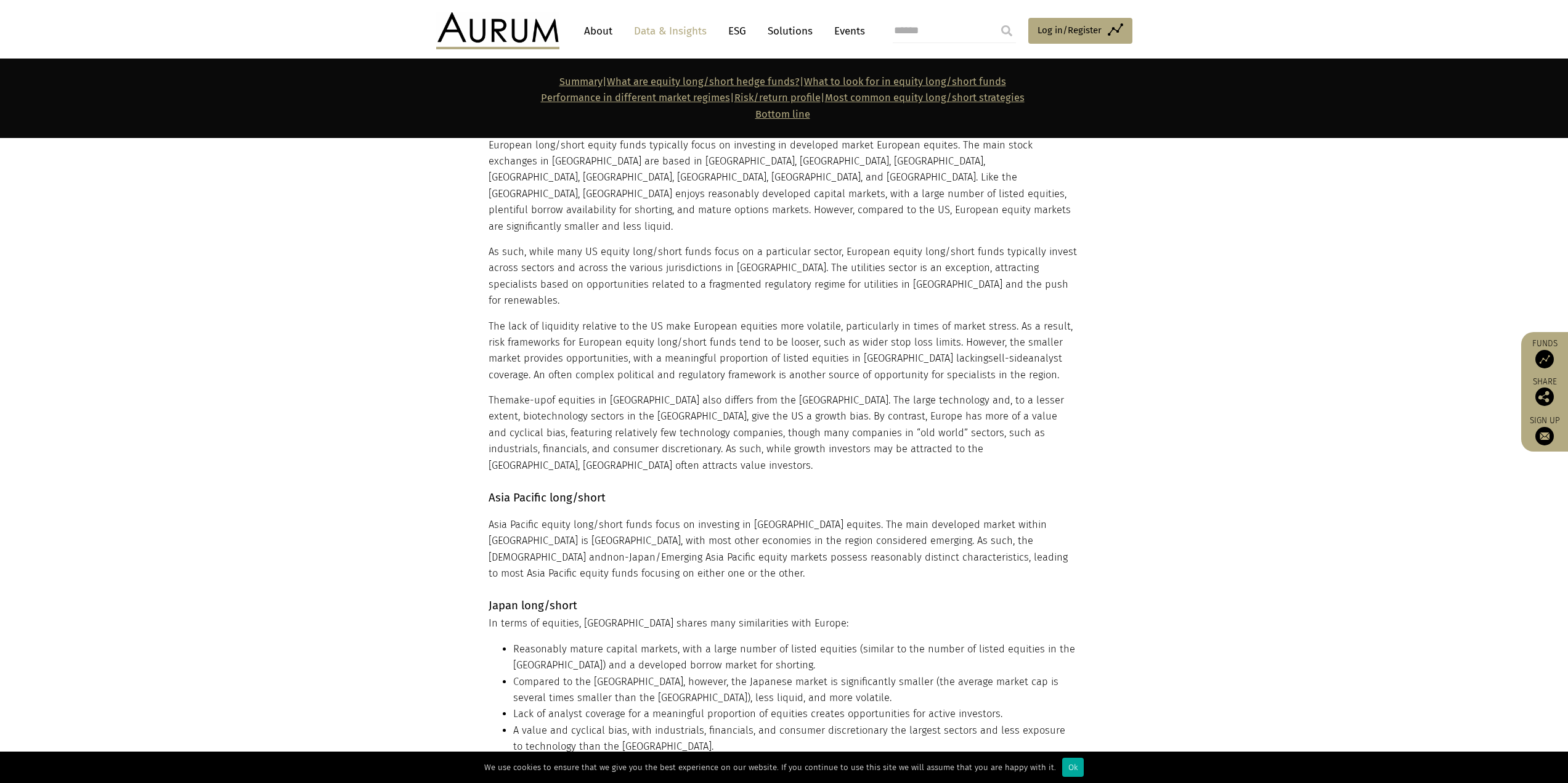
scroll to position [9058, 0]
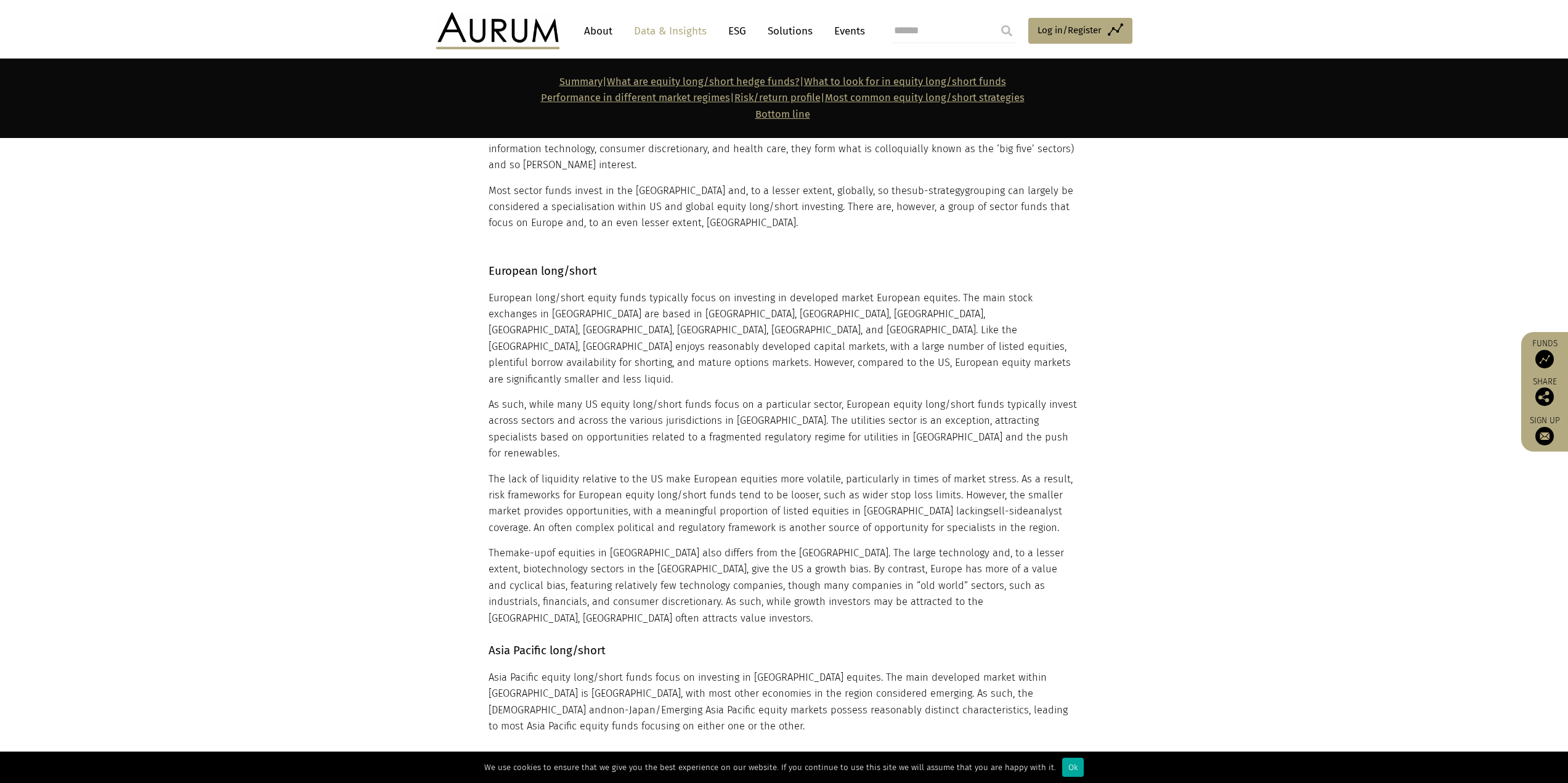
click at [770, 384] on p "The make-up of equities in [GEOGRAPHIC_DATA] also differs from the [GEOGRAPHIC_…" at bounding box center [782, 586] width 588 height 81
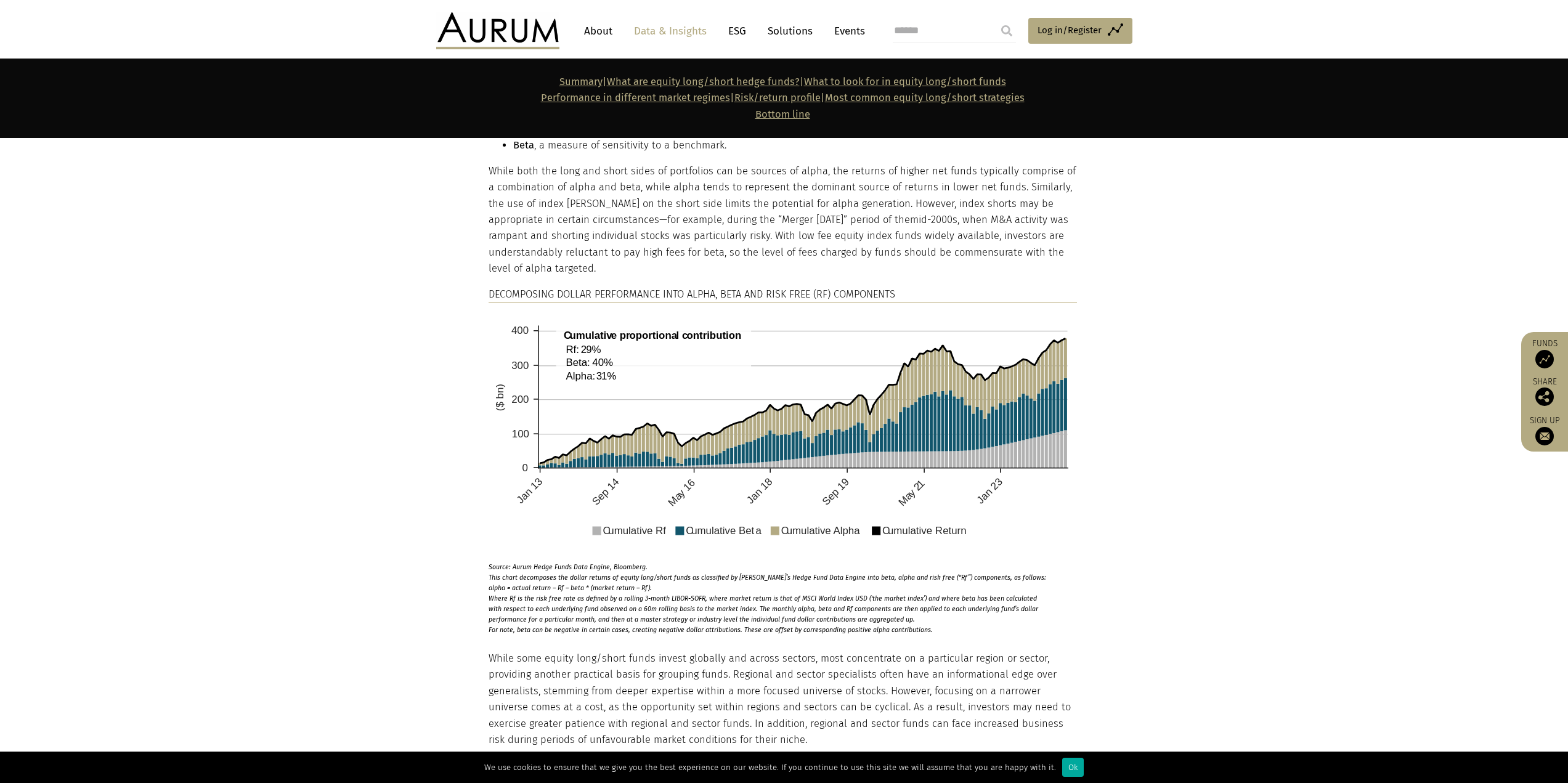
scroll to position [1459, 0]
